Goal: Download file/media

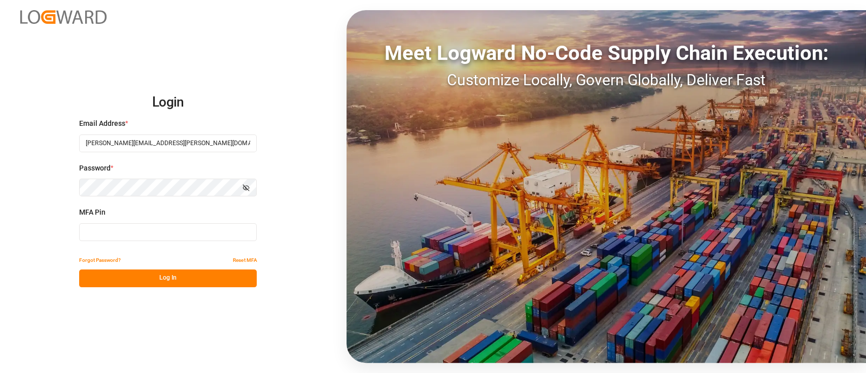
click at [172, 238] on input at bounding box center [168, 232] width 178 height 18
click at [176, 239] on input at bounding box center [168, 232] width 178 height 18
type input "455172"
click at [159, 277] on button "Log In" at bounding box center [168, 278] width 178 height 18
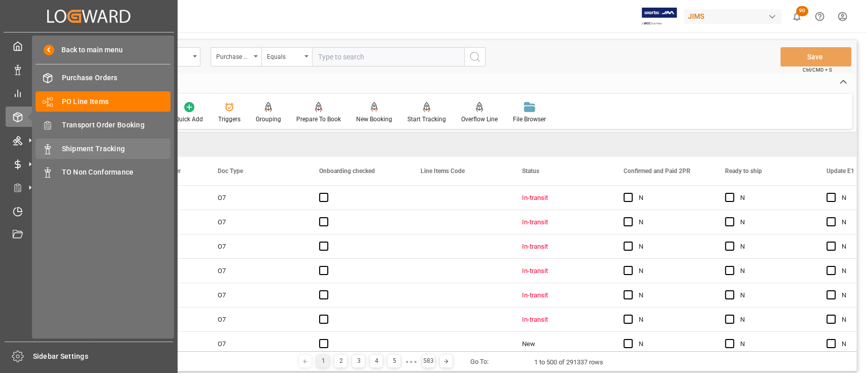
click at [111, 146] on span "Shipment Tracking" at bounding box center [116, 149] width 109 height 11
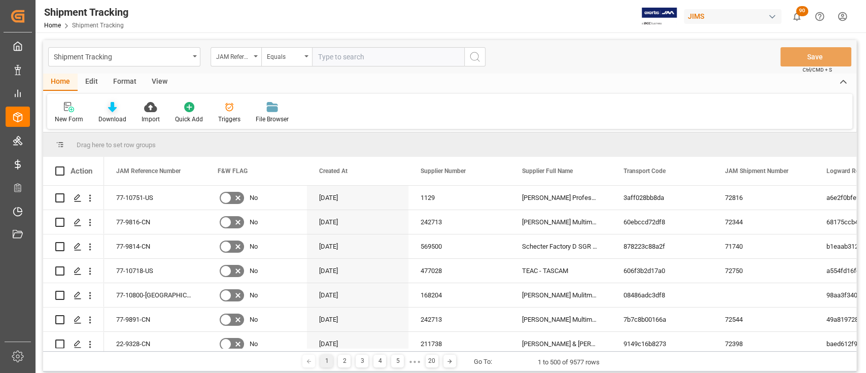
click at [109, 112] on icon at bounding box center [112, 107] width 9 height 10
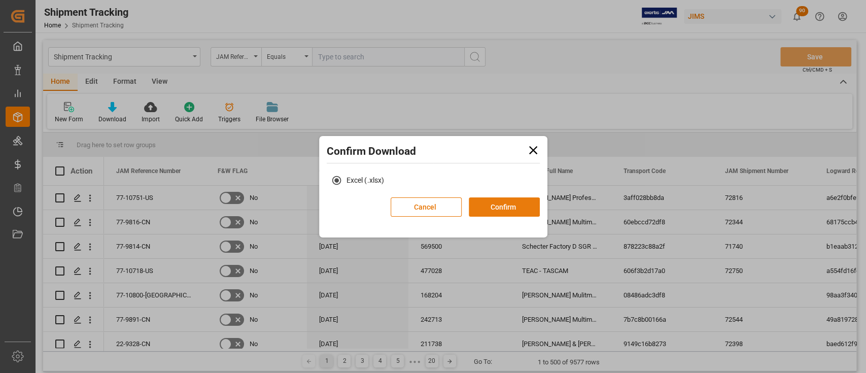
click at [509, 205] on button "Confirm" at bounding box center [504, 206] width 71 height 19
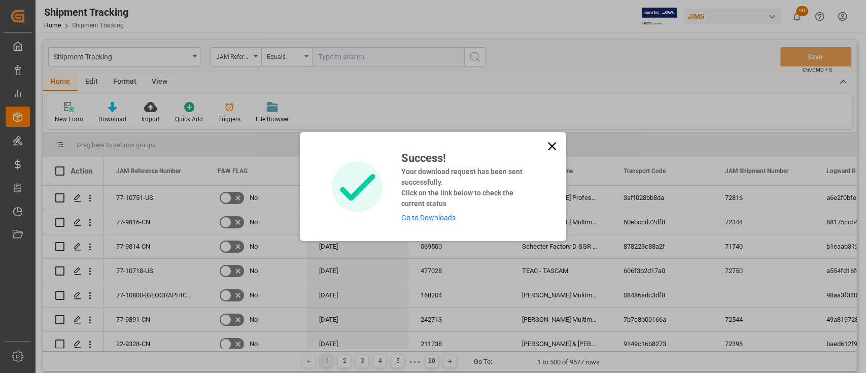
click at [438, 214] on link "Go to Downloads" at bounding box center [428, 218] width 54 height 8
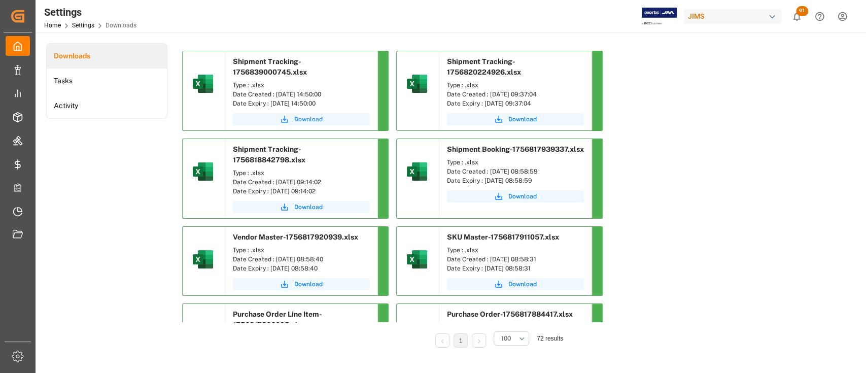
click at [306, 115] on span "Download" at bounding box center [308, 119] width 28 height 9
